Goal: Check status: Check status

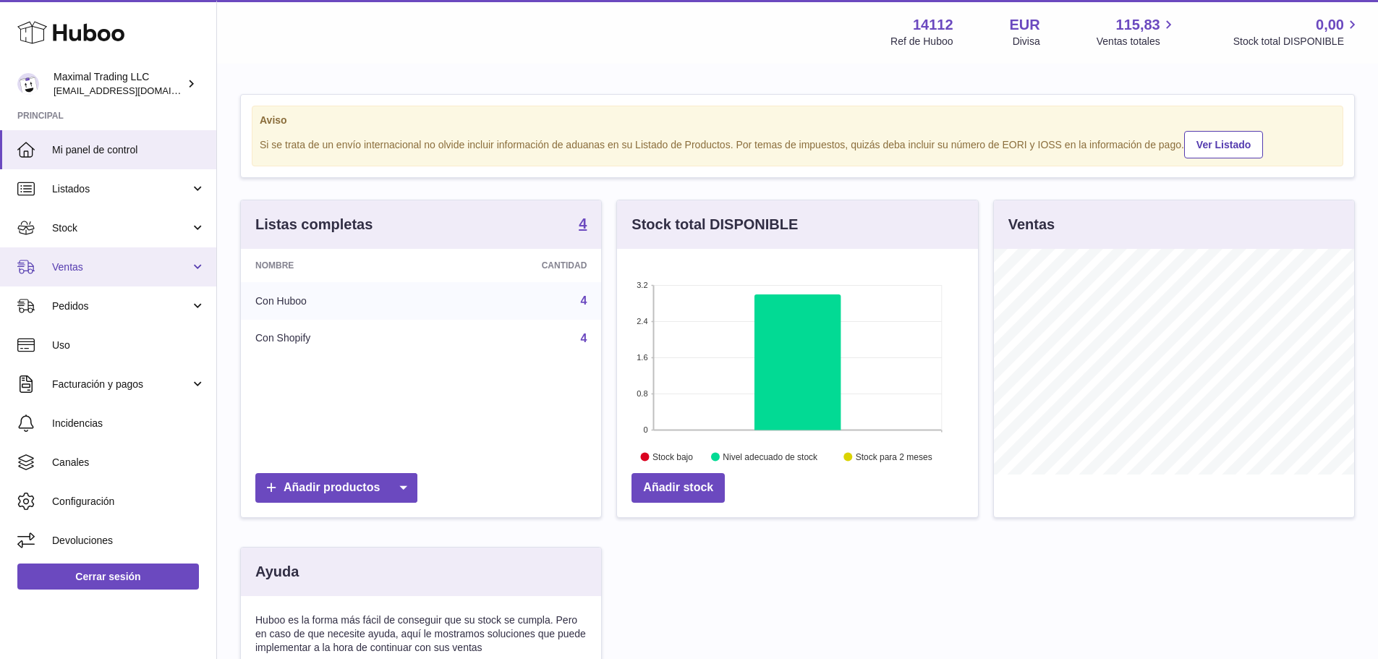
click at [115, 268] on span "Ventas" at bounding box center [121, 267] width 138 height 14
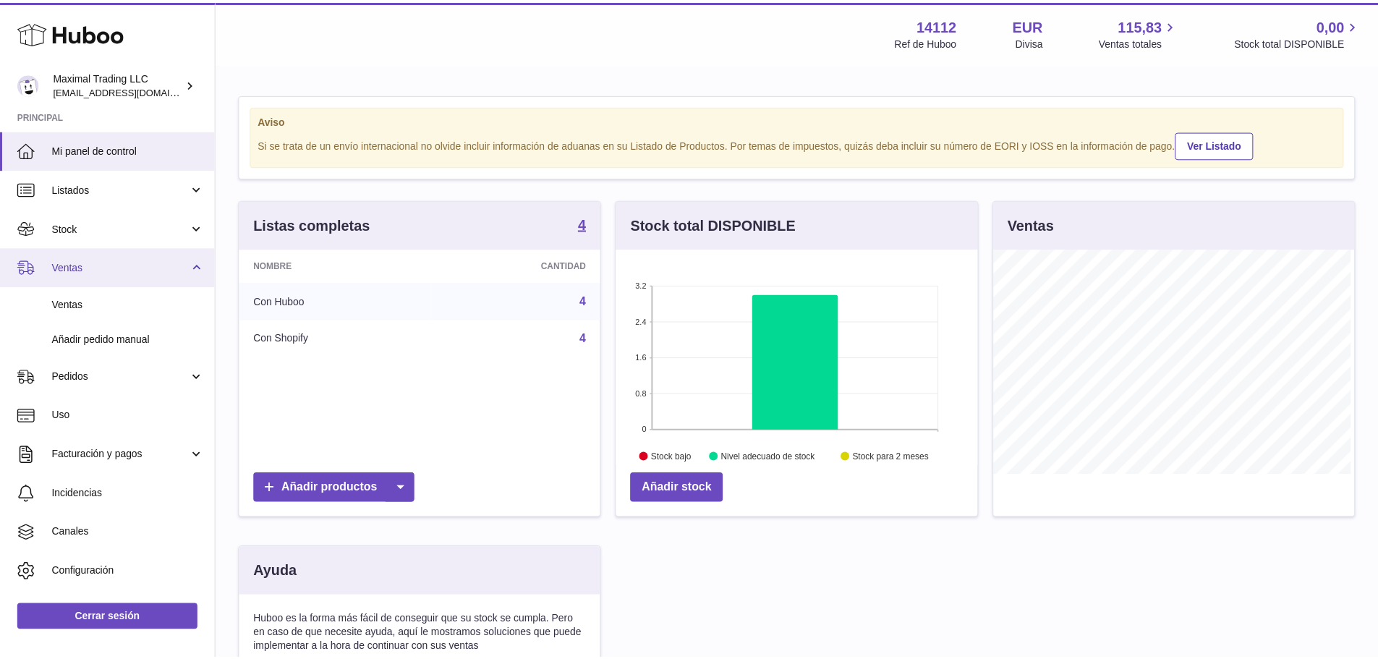
scroll to position [226, 365]
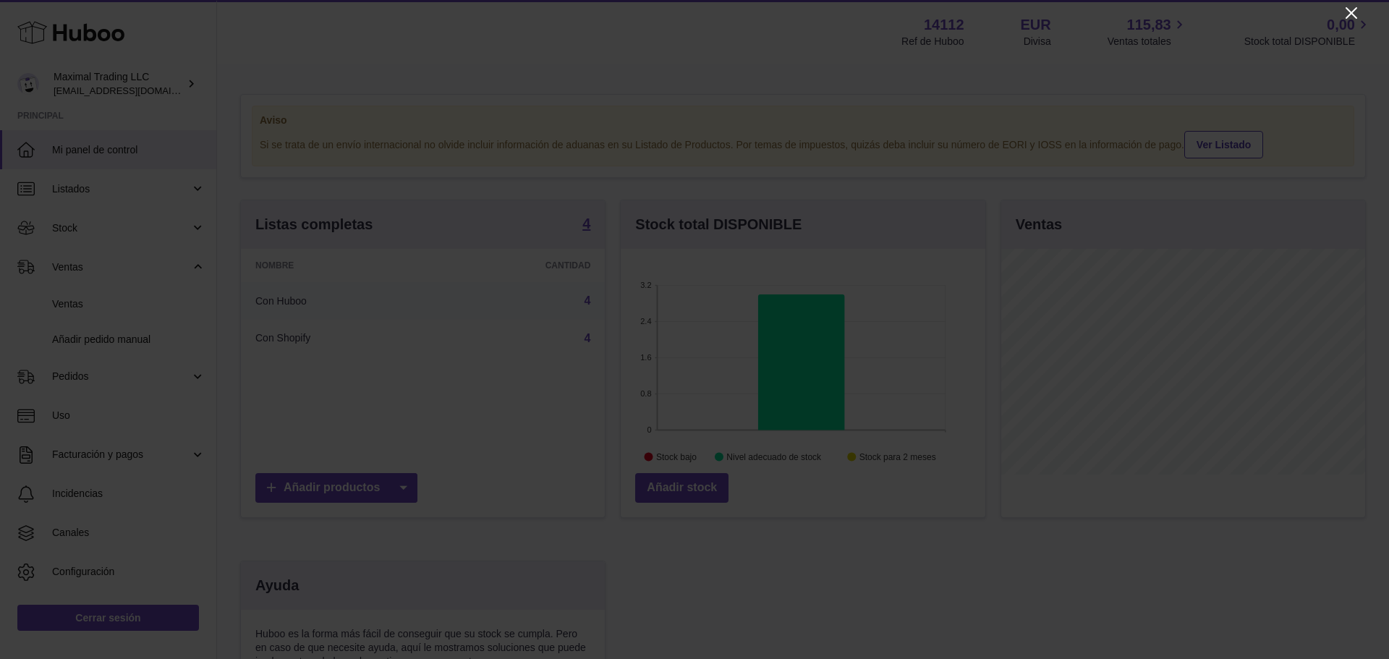
click at [1347, 13] on icon "Close" at bounding box center [1350, 12] width 17 height 17
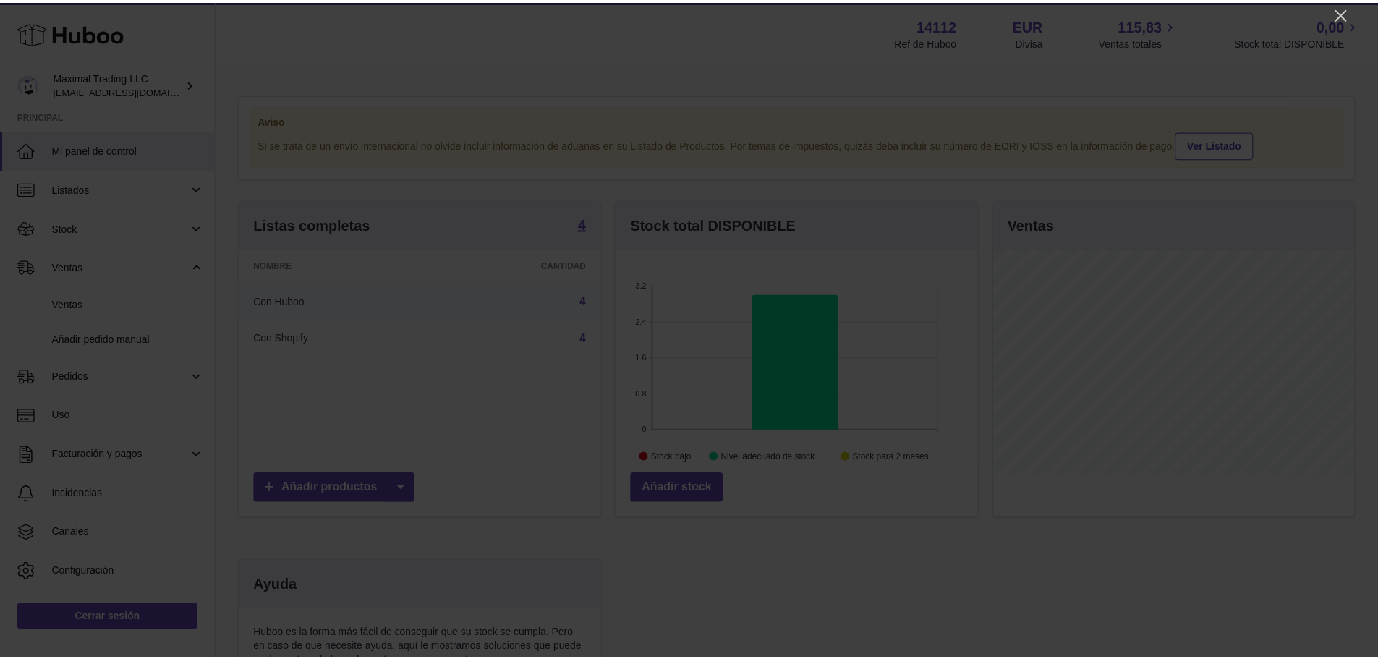
scroll to position [723026, 722892]
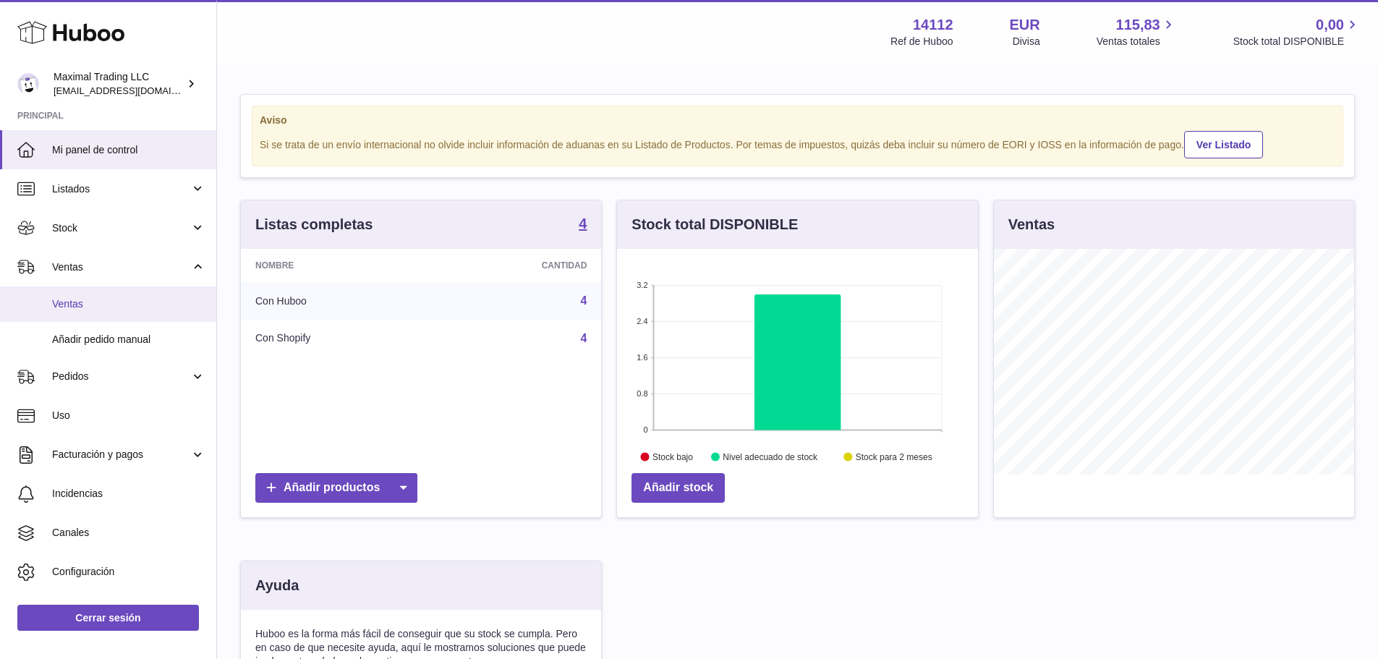
click at [98, 304] on span "Ventas" at bounding box center [128, 304] width 153 height 14
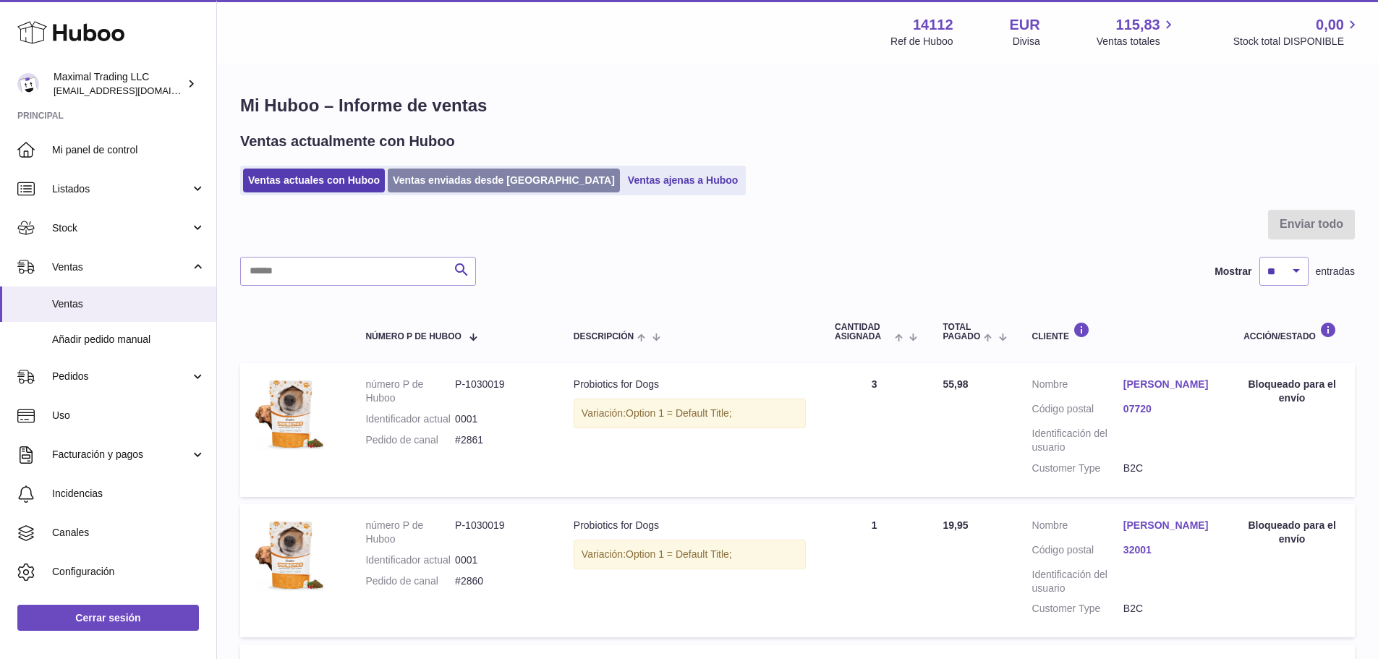
click at [444, 185] on link "Ventas enviadas desde Huboo" at bounding box center [504, 181] width 232 height 24
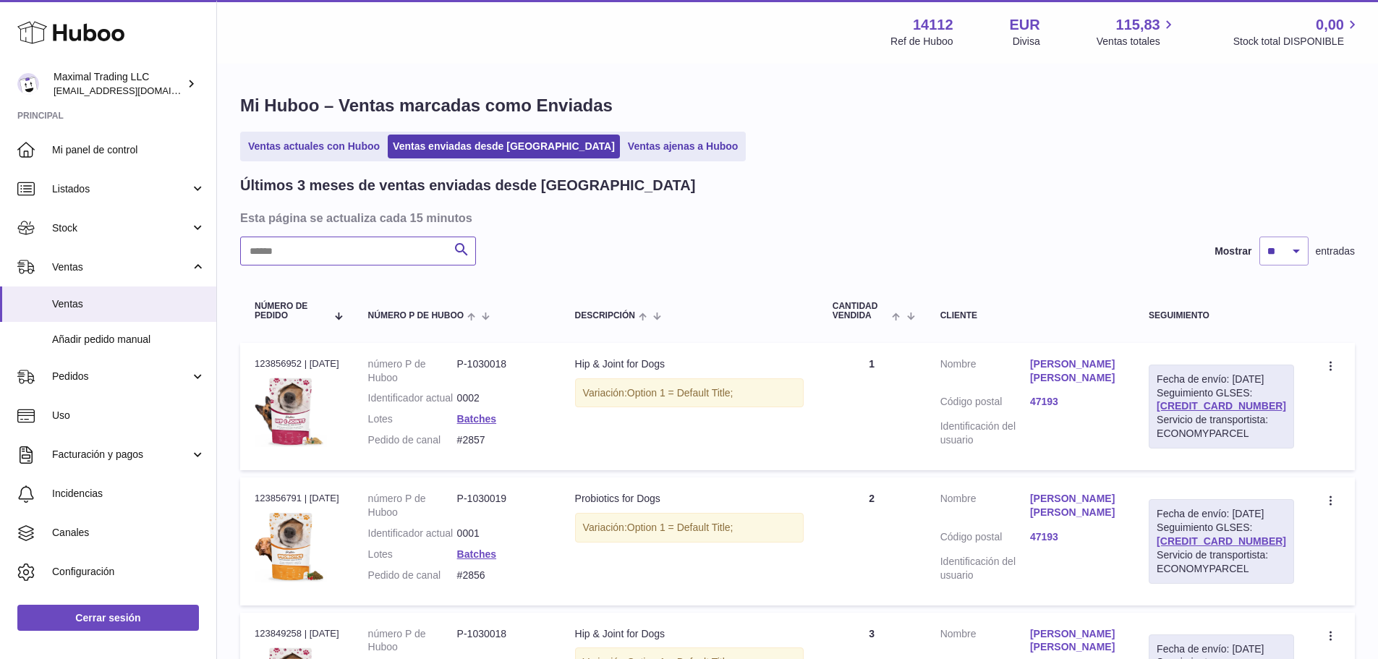
click at [376, 257] on input "text" at bounding box center [358, 251] width 236 height 29
paste input "*********"
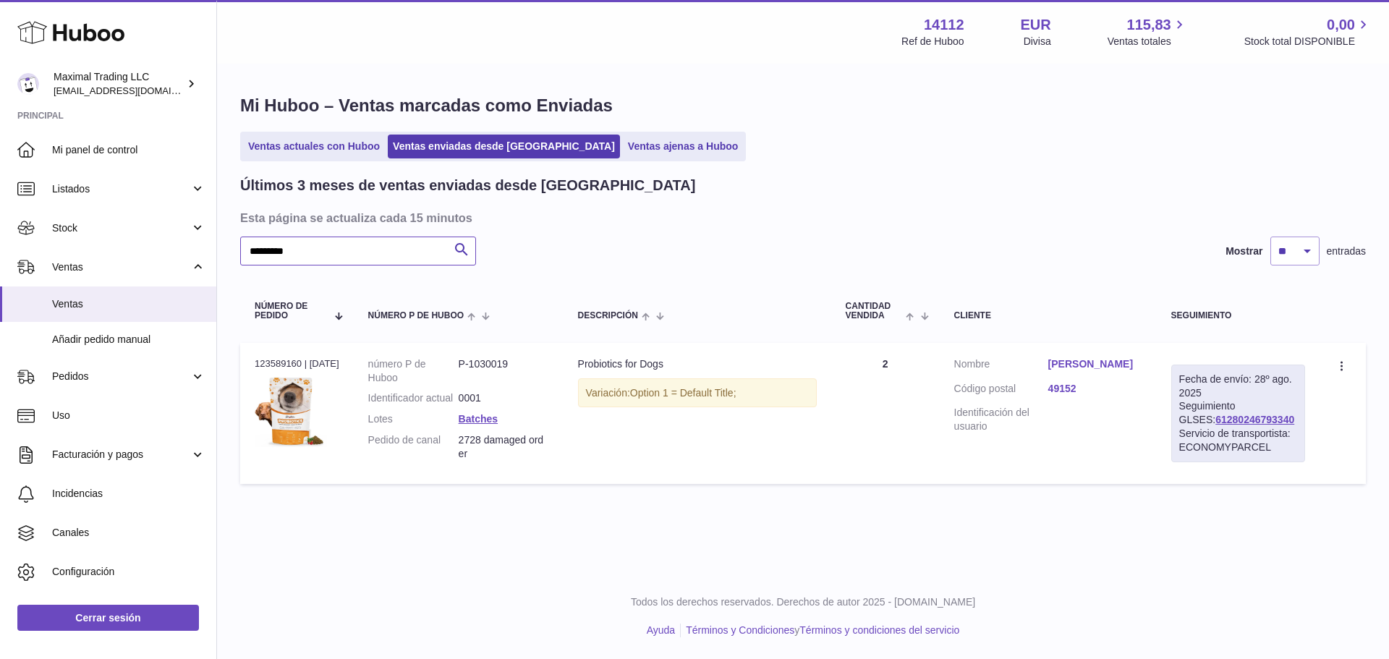
type input "*********"
drag, startPoint x: 1274, startPoint y: 420, endPoint x: 1187, endPoint y: 423, distance: 86.8
click at [1187, 423] on div "Fecha de envío: 28º ago. 2025 Seguimiento GLSES: 61280246793340 Servicio de tra…" at bounding box center [1238, 414] width 134 height 98
copy link "61280246793340"
